Goal: Task Accomplishment & Management: Manage account settings

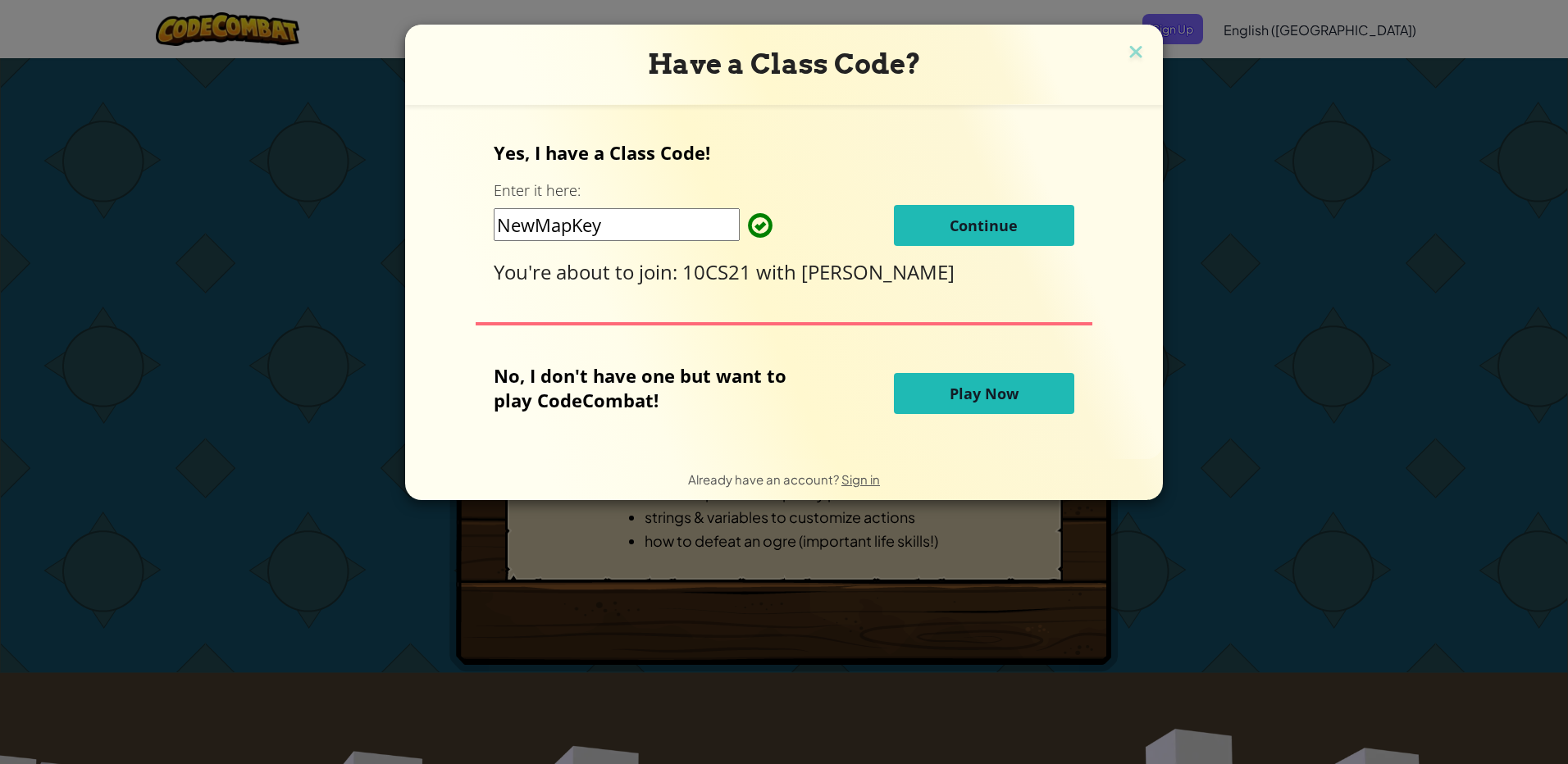
click at [919, 230] on button "Continue" at bounding box center [983, 225] width 180 height 41
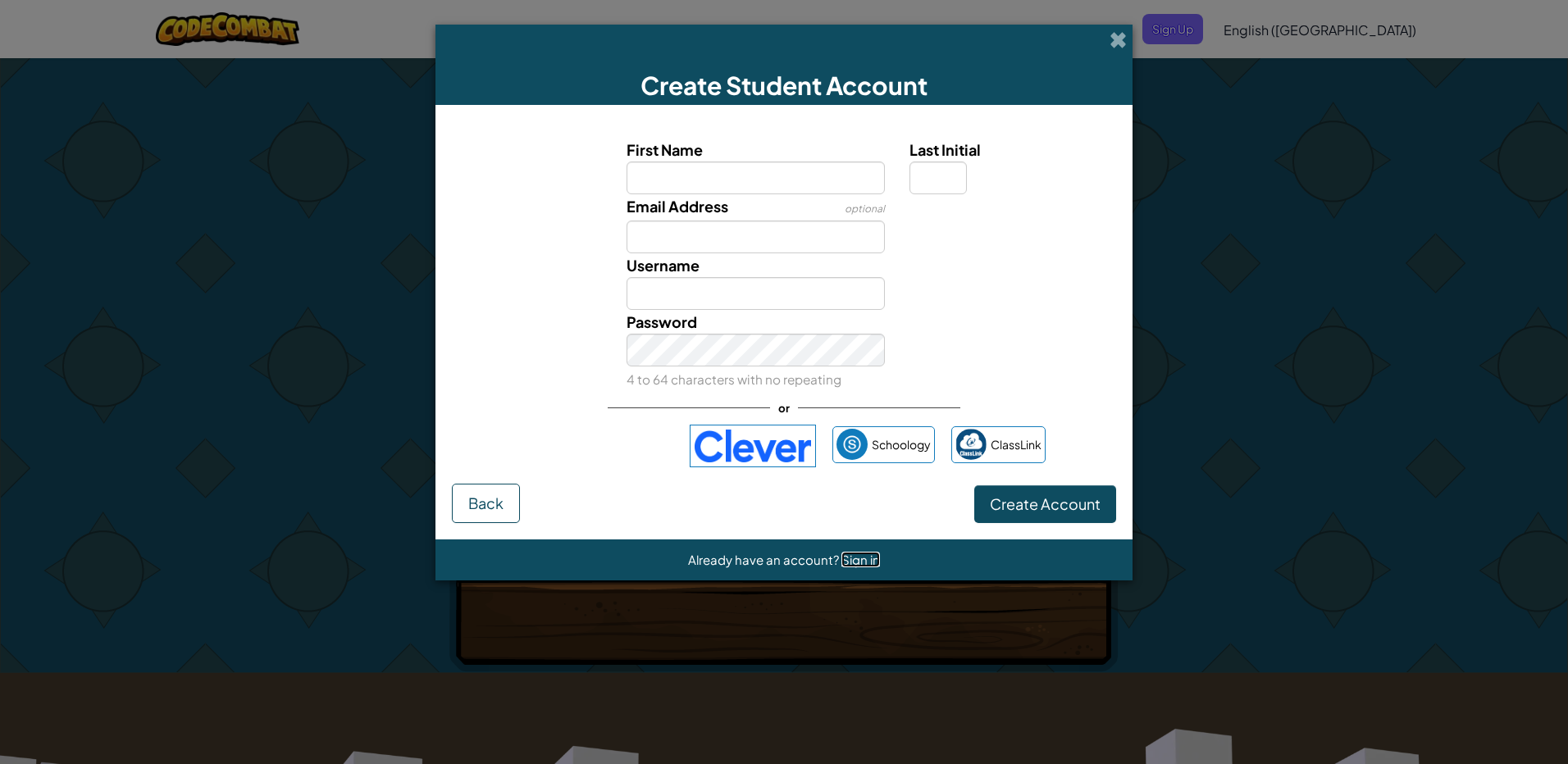
click at [855, 566] on span "Sign in" at bounding box center [860, 559] width 39 height 16
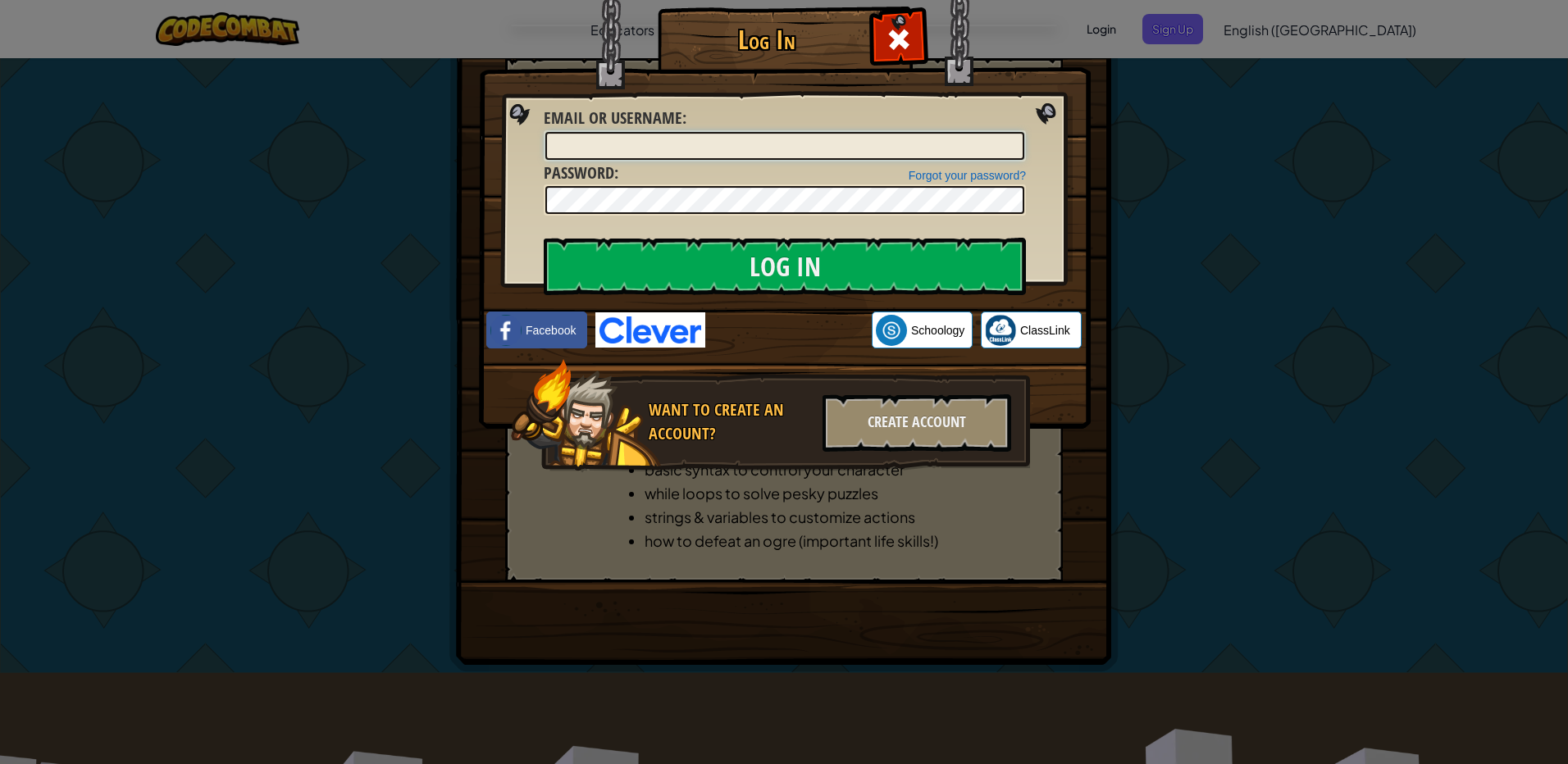
click at [665, 149] on input "Email or Username :" at bounding box center [784, 146] width 479 height 28
type input "[EMAIL_ADDRESS][DOMAIN_NAME]"
click at [797, 261] on input "Log In" at bounding box center [784, 267] width 482 height 58
